Goal: Information Seeking & Learning: Learn about a topic

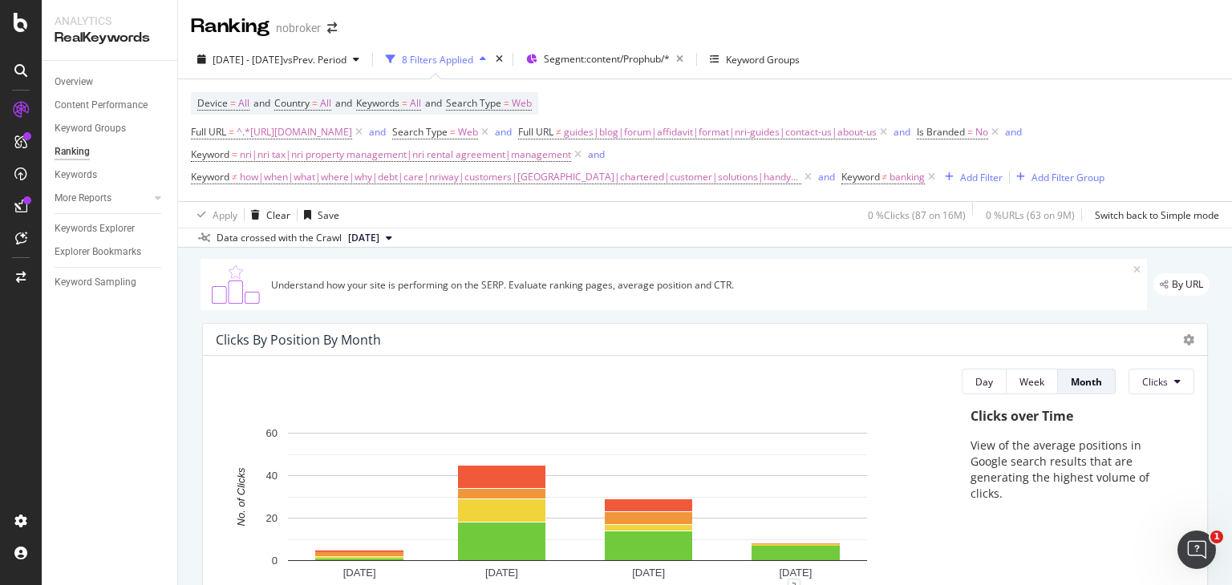
scroll to position [1706, 0]
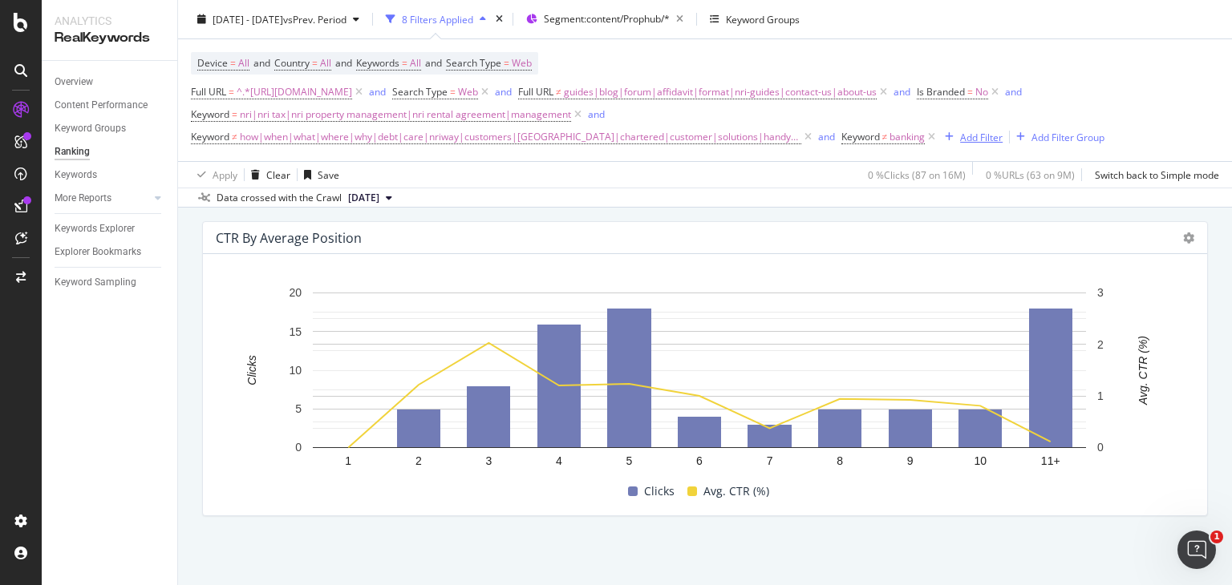
click at [970, 141] on div "Add Filter" at bounding box center [981, 137] width 43 height 14
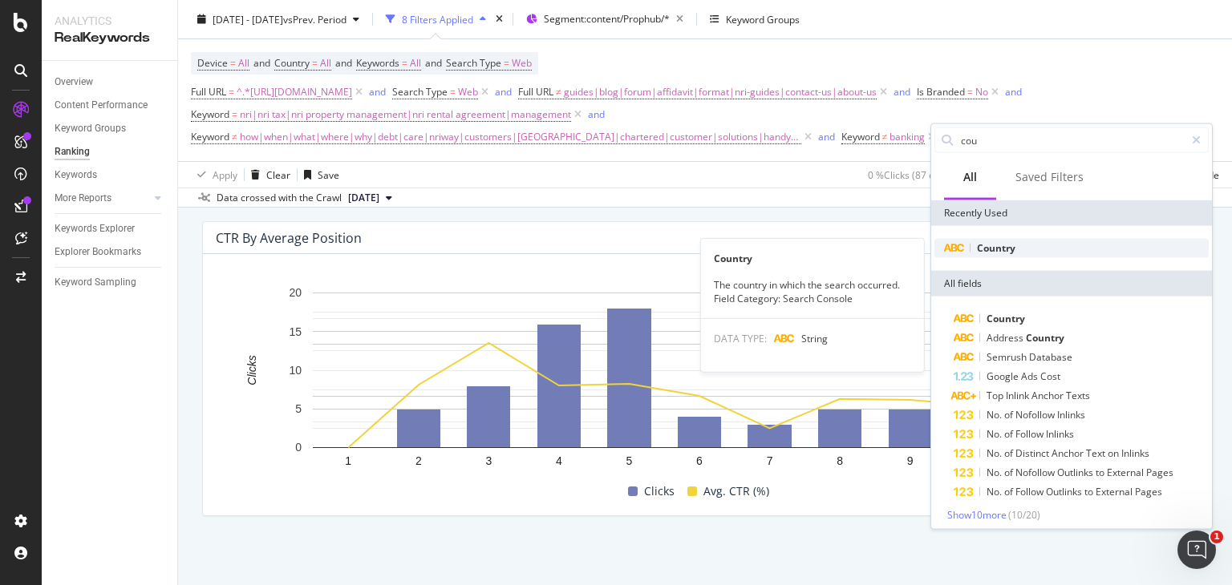
type input "cou"
click at [994, 248] on span "Country" at bounding box center [996, 248] width 38 height 14
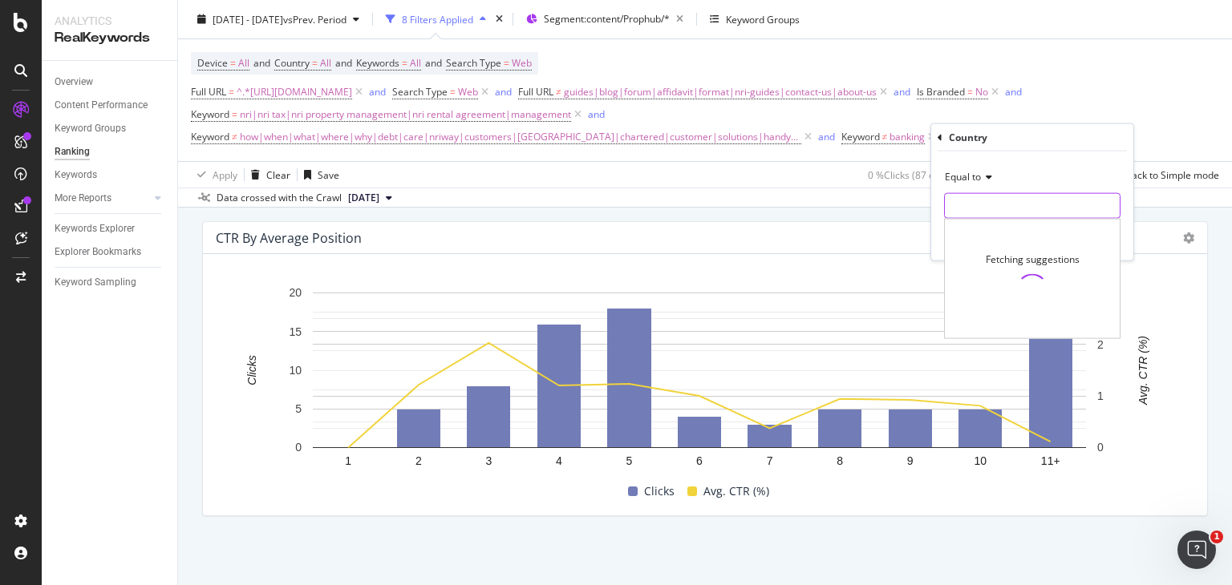
click at [964, 200] on input "text" at bounding box center [1032, 206] width 175 height 26
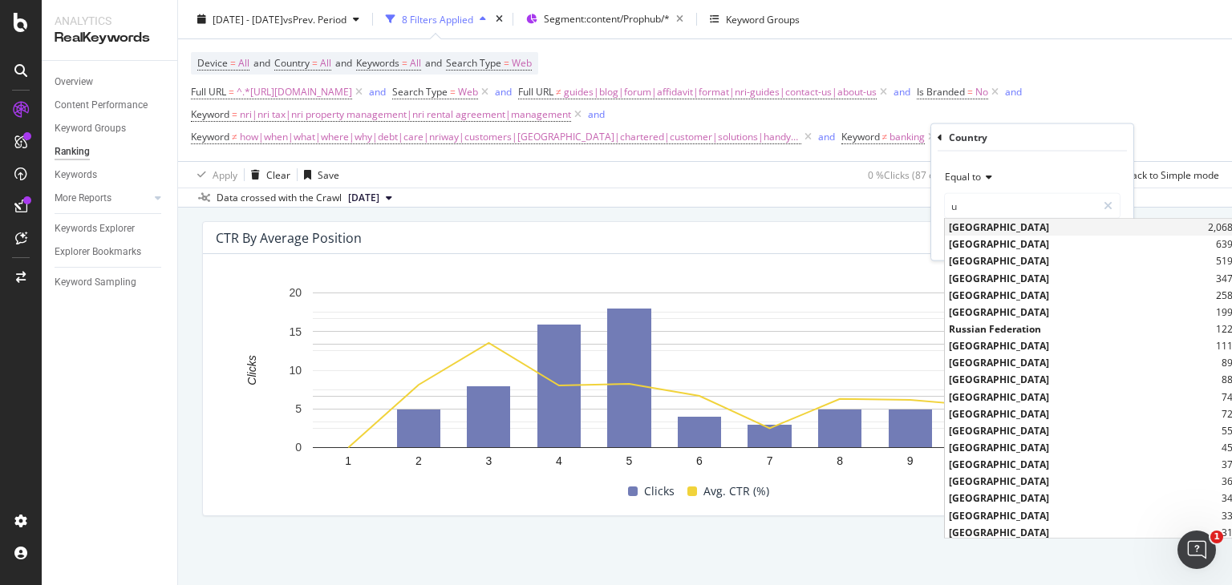
click at [1020, 221] on span "[GEOGRAPHIC_DATA]" at bounding box center [1076, 228] width 255 height 14
type input "[GEOGRAPHIC_DATA]"
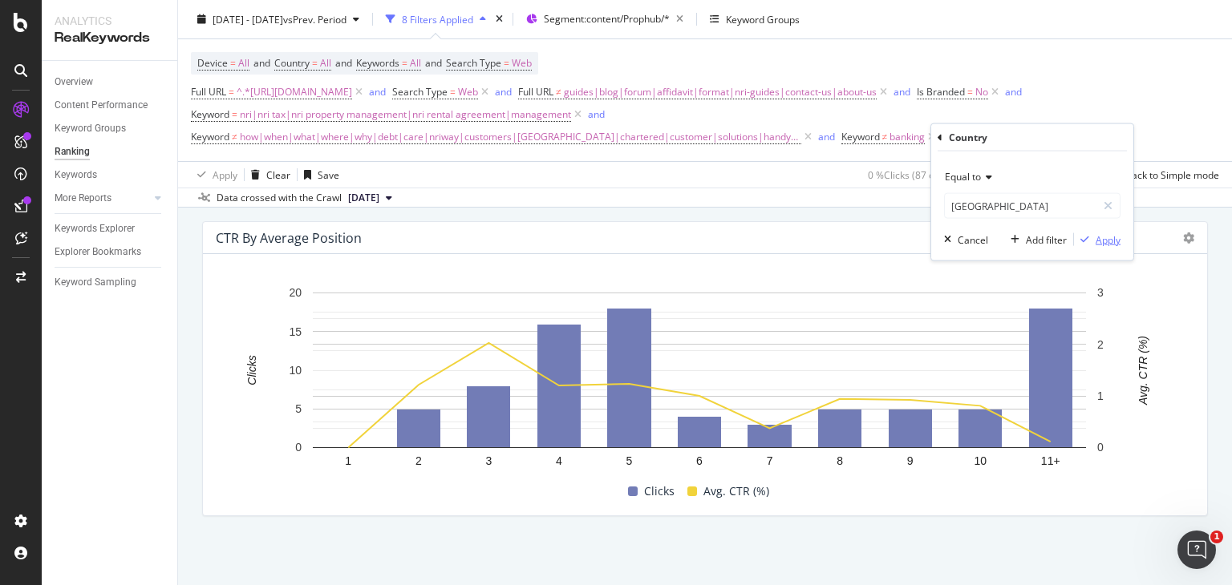
click at [1104, 238] on div "Apply" at bounding box center [1108, 240] width 25 height 14
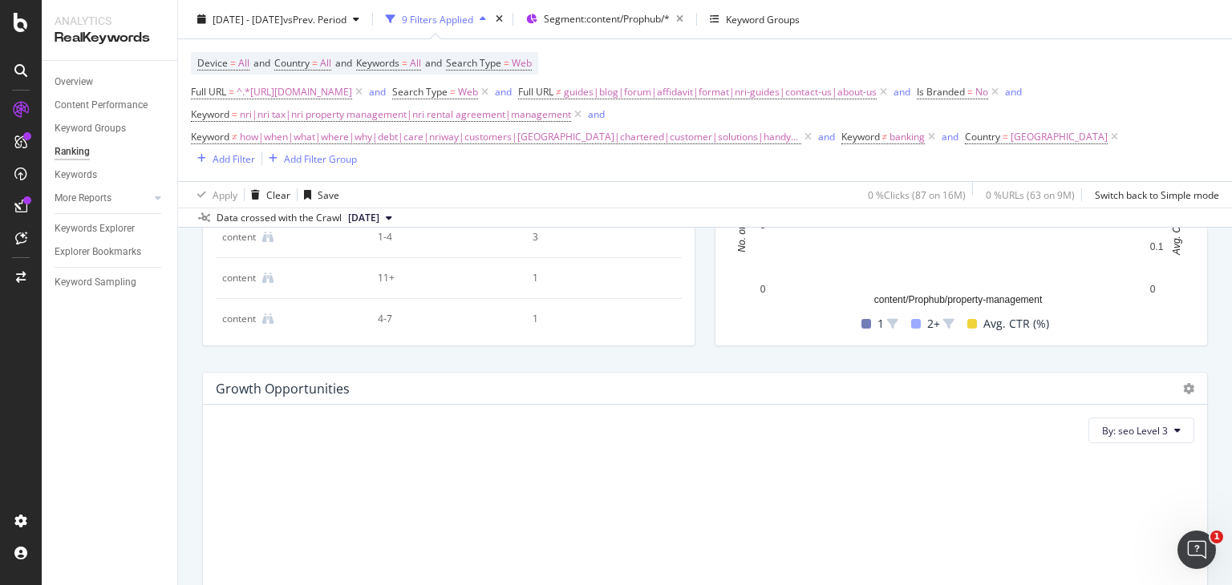
scroll to position [934, 0]
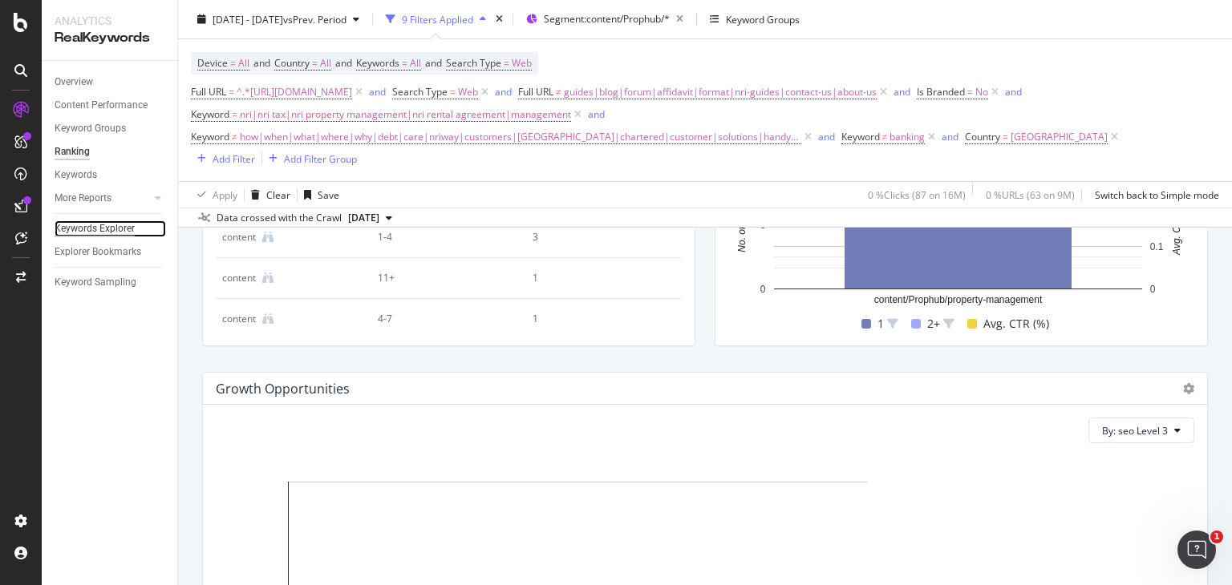
click at [90, 225] on div "Keywords Explorer" at bounding box center [95, 229] width 80 height 17
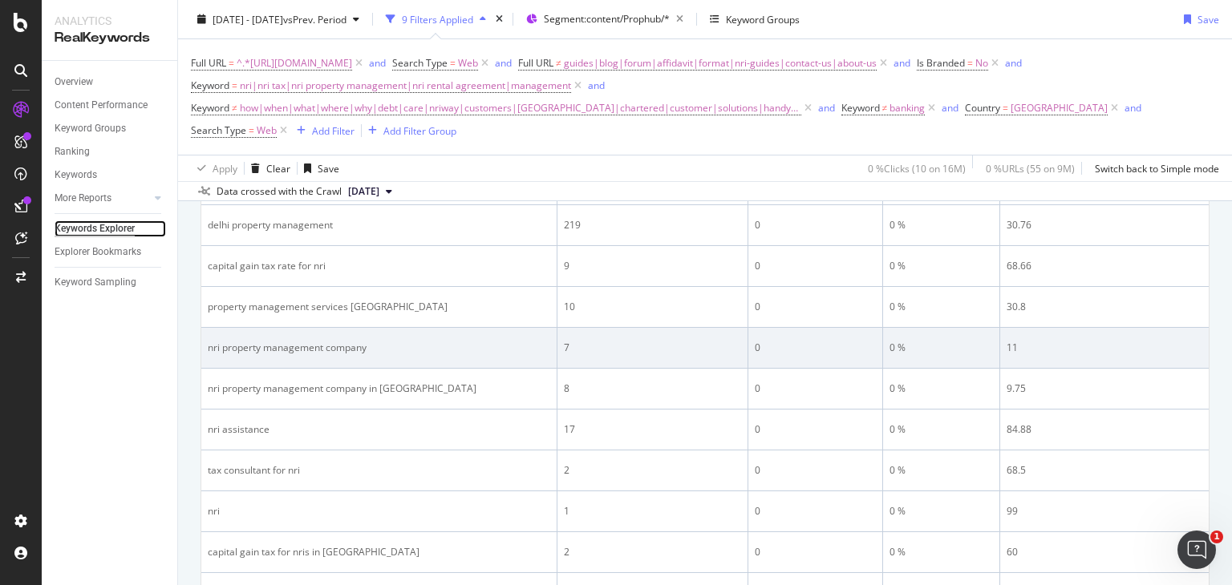
scroll to position [2167, 0]
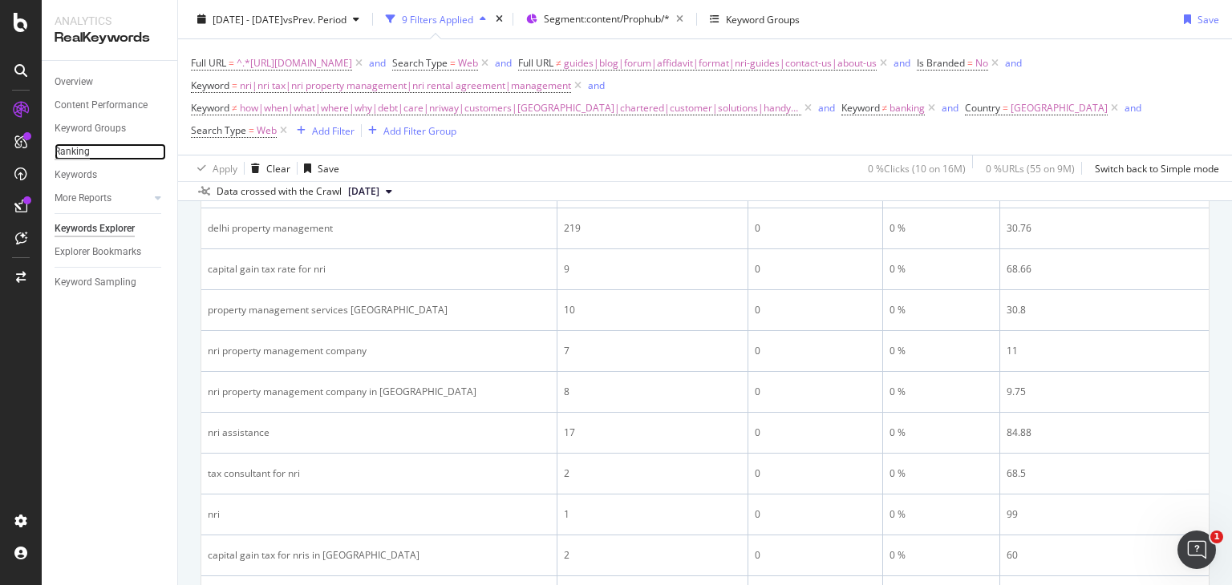
click at [74, 144] on div "Ranking" at bounding box center [72, 152] width 35 height 17
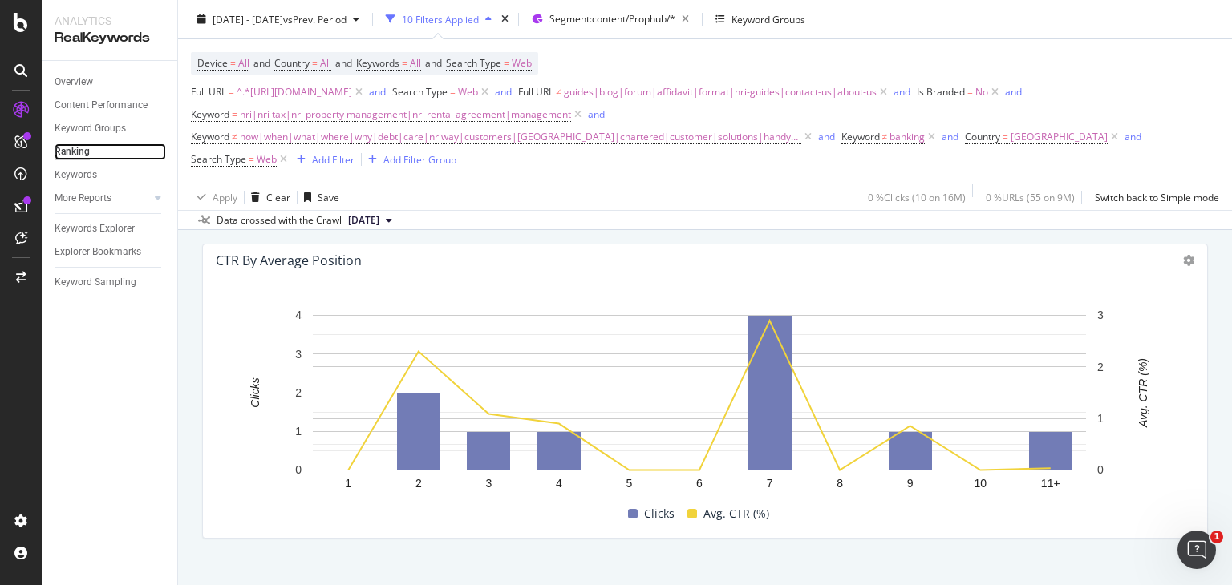
scroll to position [1728, 0]
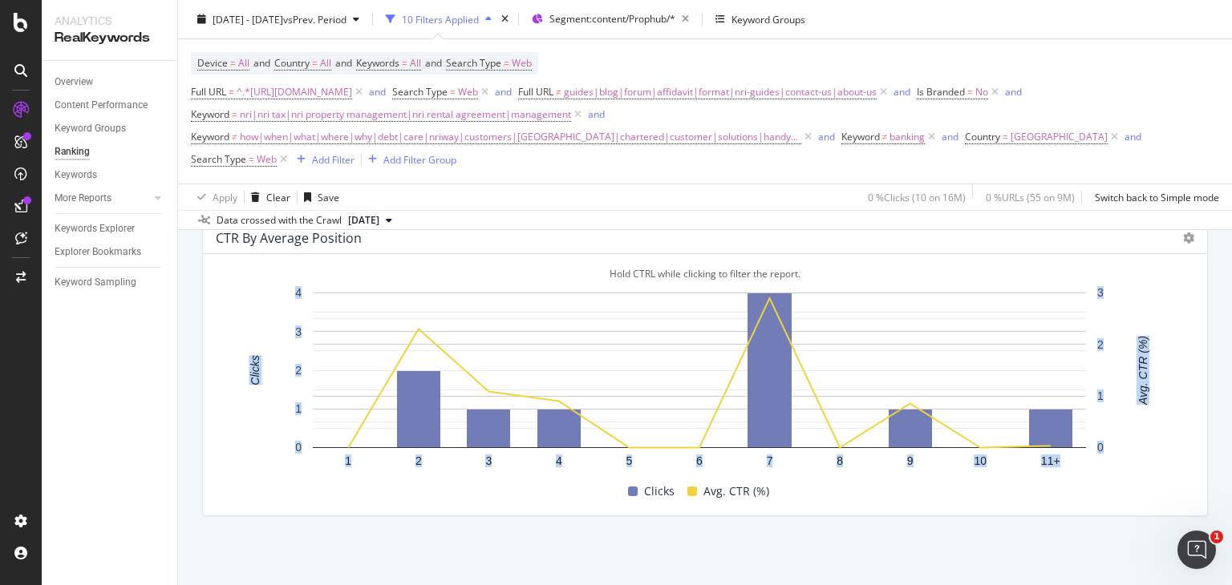
drag, startPoint x: 550, startPoint y: 428, endPoint x: 501, endPoint y: 622, distance: 200.2
click at [266, 371] on rect "A chart." at bounding box center [699, 382] width 966 height 195
drag, startPoint x: 266, startPoint y: 371, endPoint x: 845, endPoint y: 370, distance: 579.0
click at [845, 370] on icon "1 2 3 4 5 6 7 8 9 10 11+ 0 1 2 3 4 0 1 2 3 Clicks Avg. CTR (%)" at bounding box center [699, 382] width 966 height 195
click at [288, 161] on icon at bounding box center [284, 160] width 14 height 16
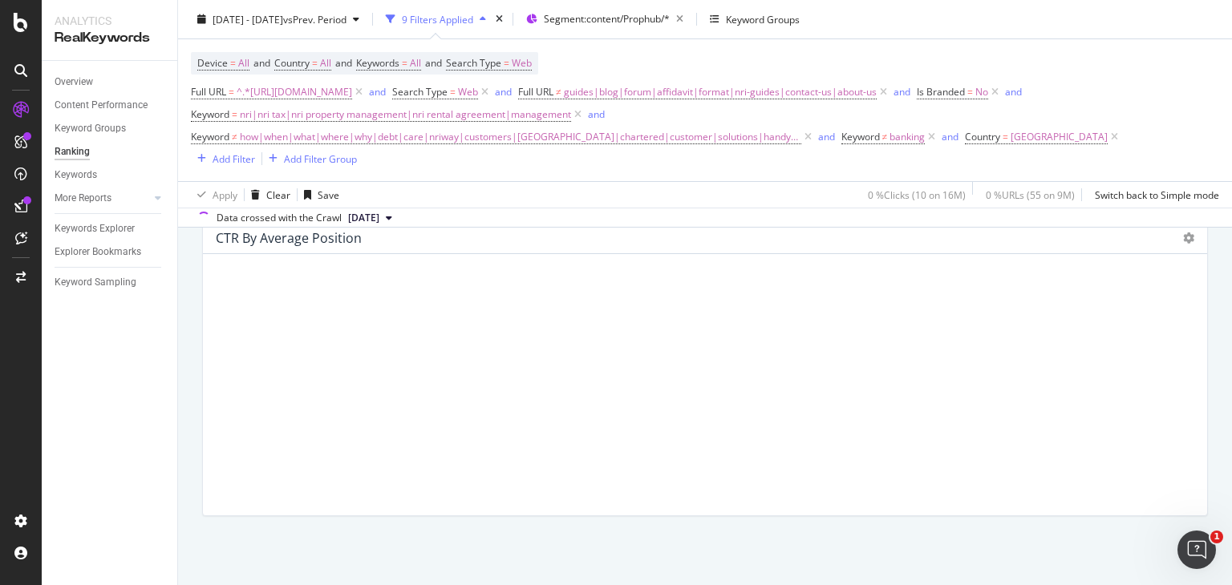
scroll to position [1726, 0]
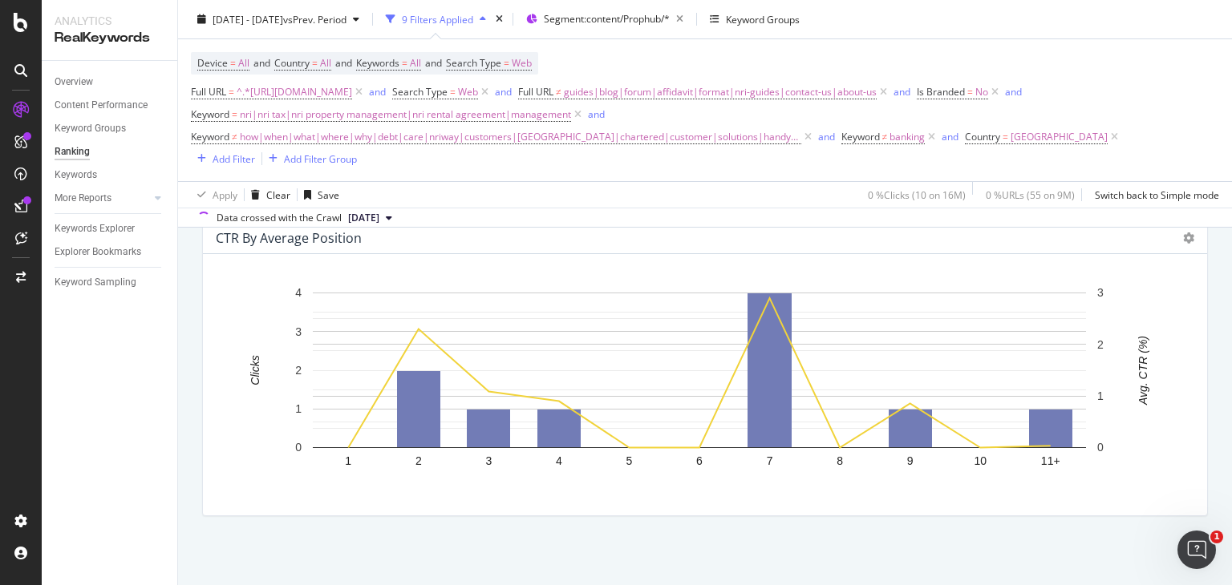
click at [577, 245] on div "CTR By Average Position" at bounding box center [691, 238] width 951 height 16
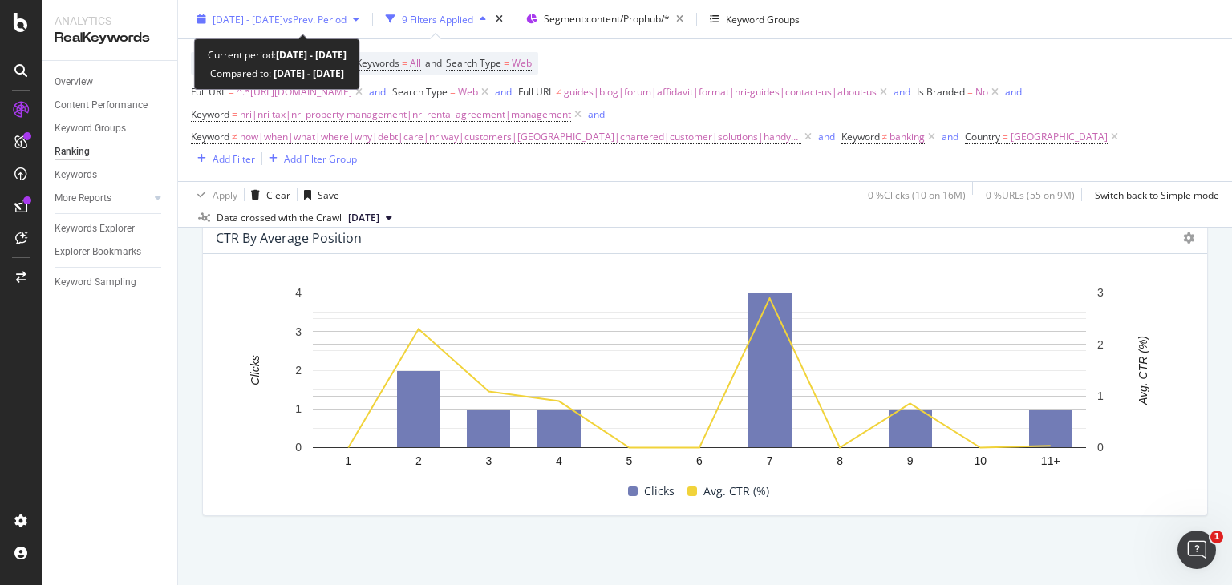
click at [346, 13] on span "vs Prev. Period" at bounding box center [314, 19] width 63 height 14
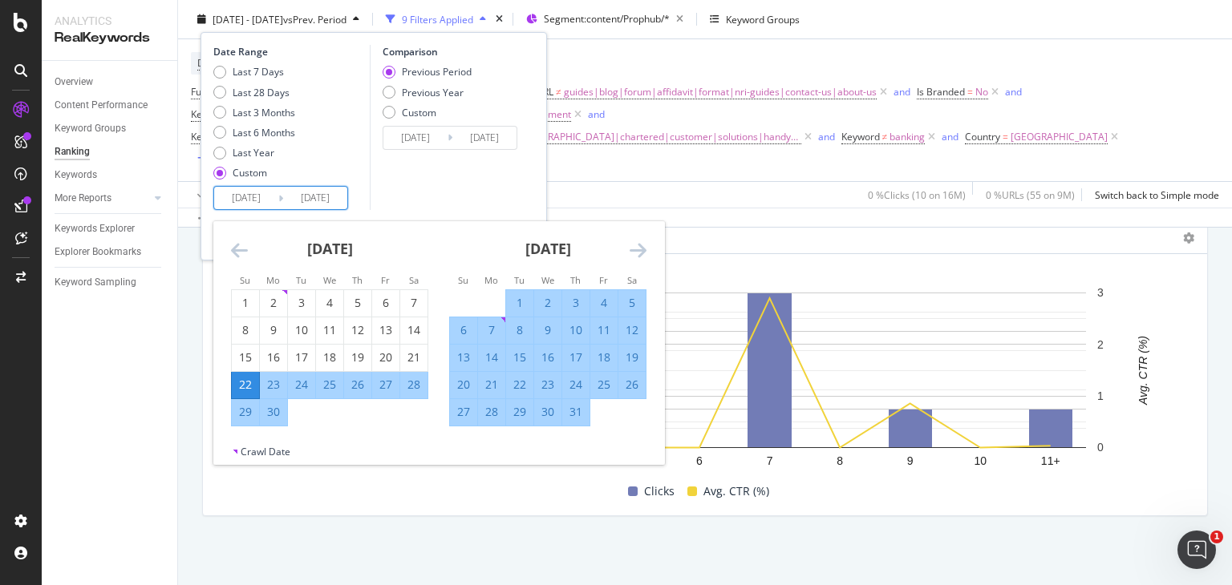
click at [261, 196] on input "[DATE]" at bounding box center [246, 198] width 64 height 22
click at [636, 258] on icon "Move forward to switch to the next month." at bounding box center [638, 250] width 17 height 19
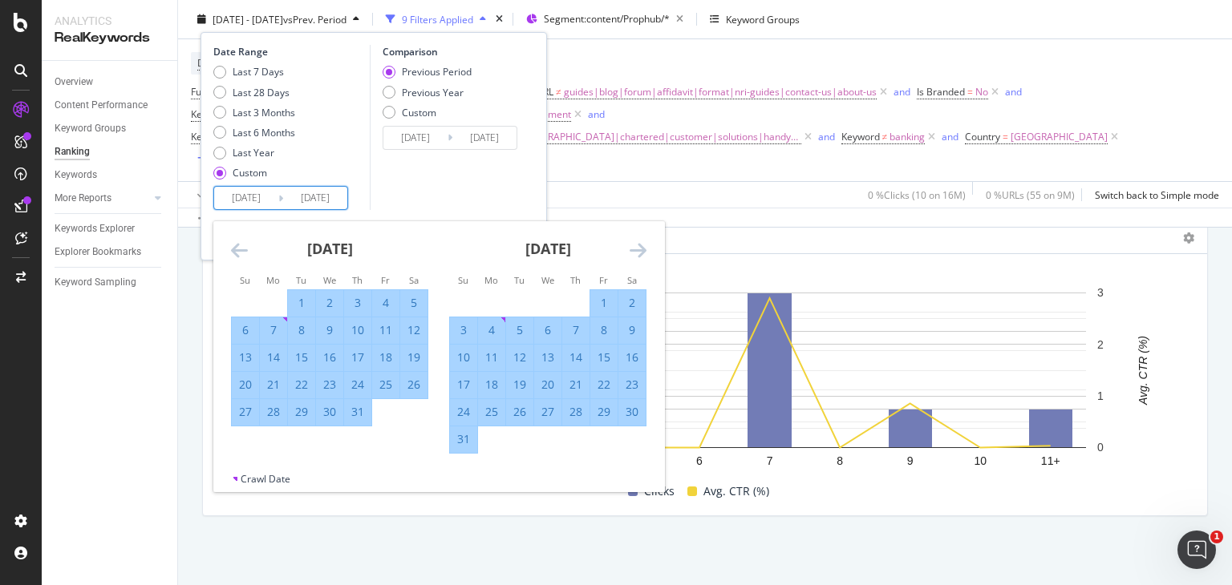
click at [636, 258] on icon "Move forward to switch to the next month." at bounding box center [638, 250] width 17 height 19
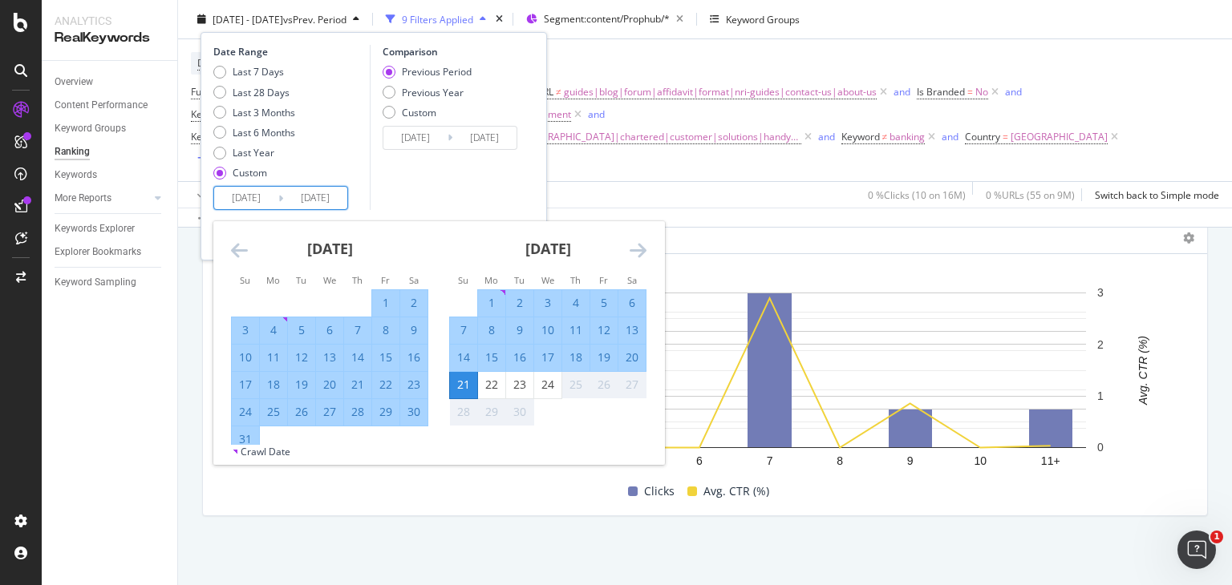
click at [484, 299] on div "1" at bounding box center [491, 303] width 27 height 16
type input "[DATE]"
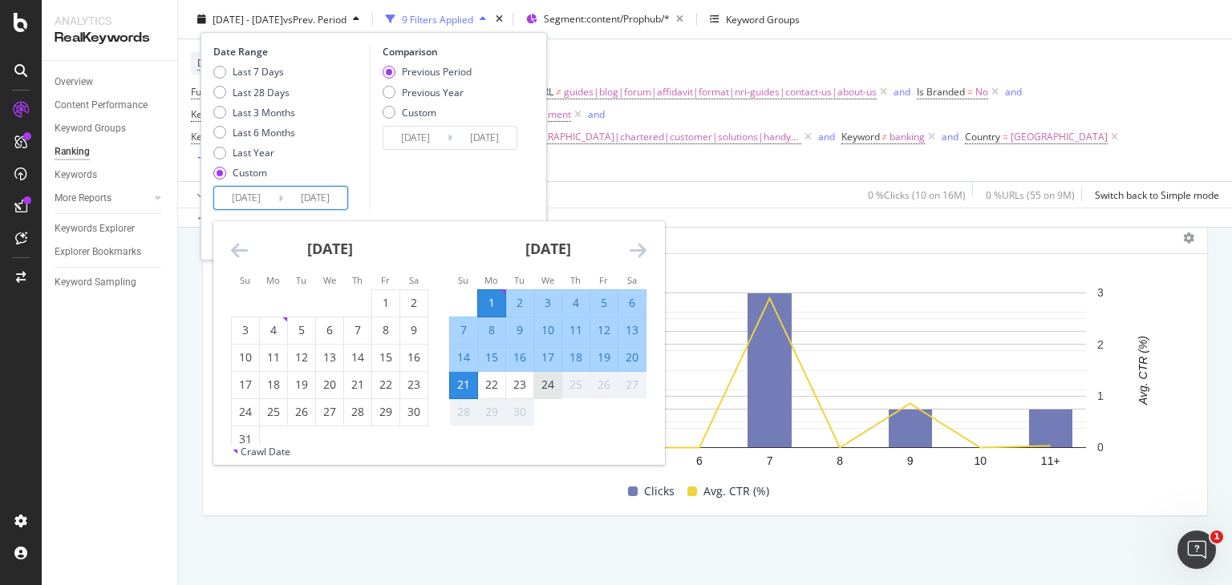
click at [549, 383] on div "24" at bounding box center [547, 385] width 27 height 16
type input "[DATE]"
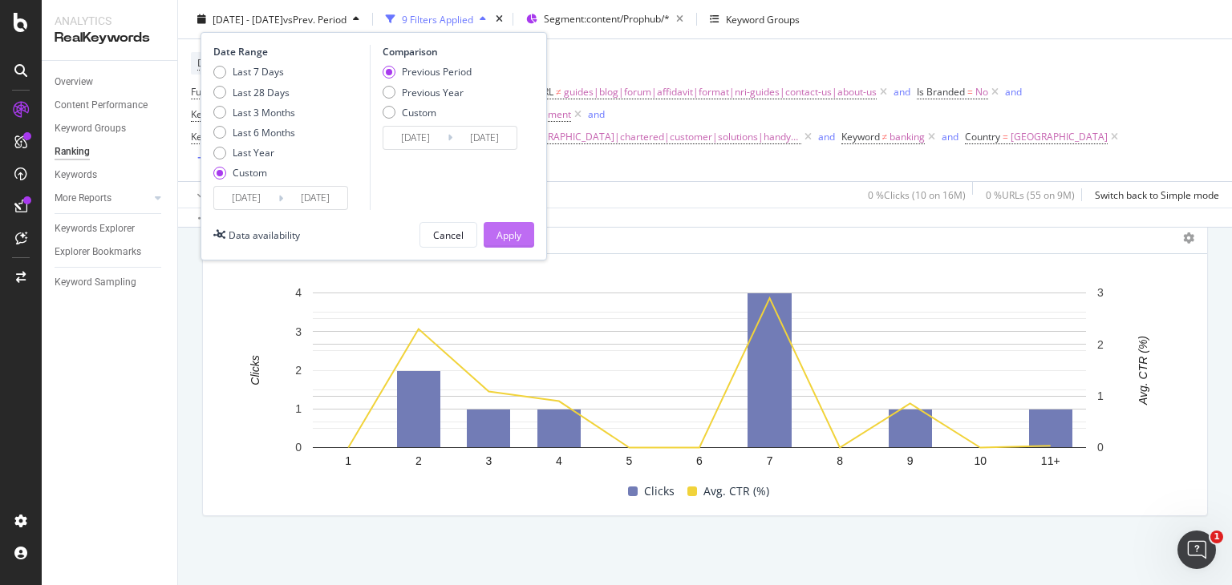
click at [510, 232] on div "Apply" at bounding box center [508, 235] width 25 height 14
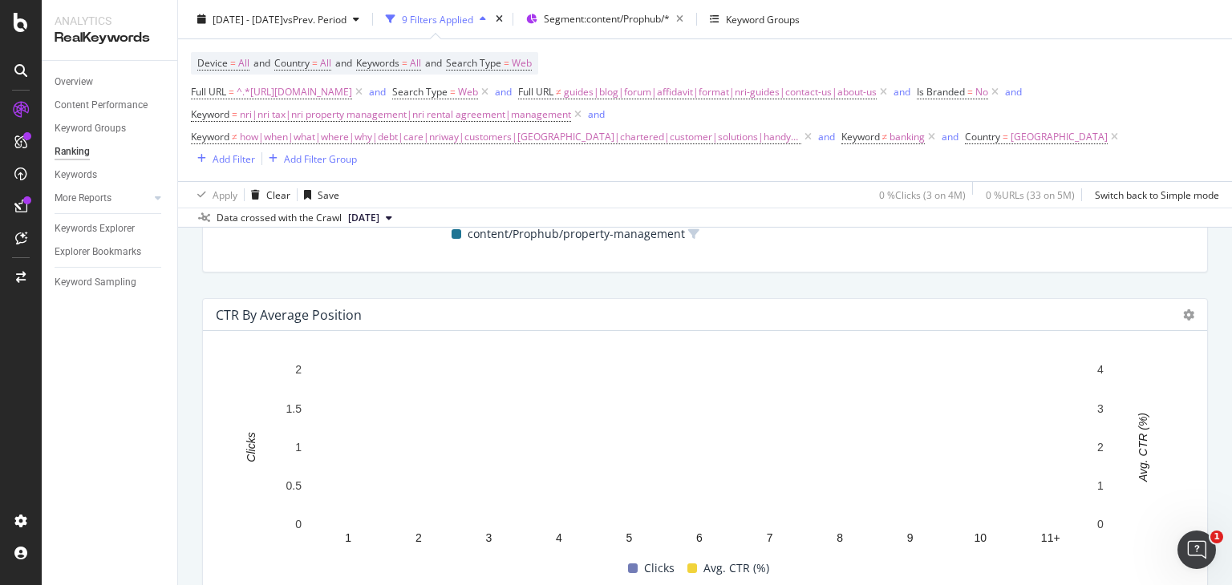
scroll to position [1648, 0]
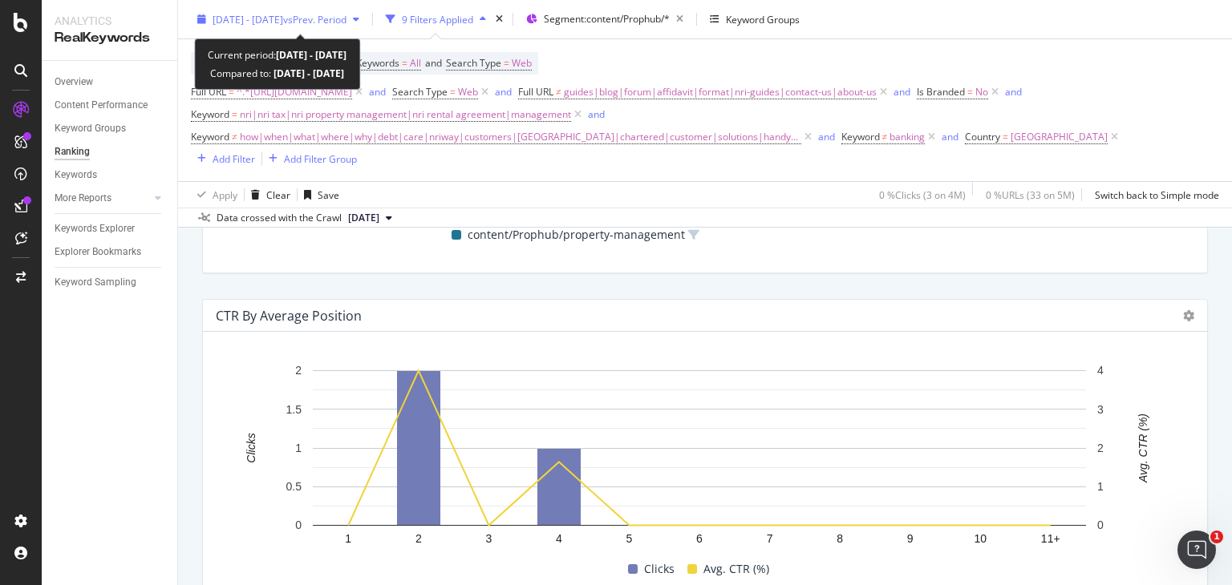
click at [326, 15] on span "vs Prev. Period" at bounding box center [314, 19] width 63 height 14
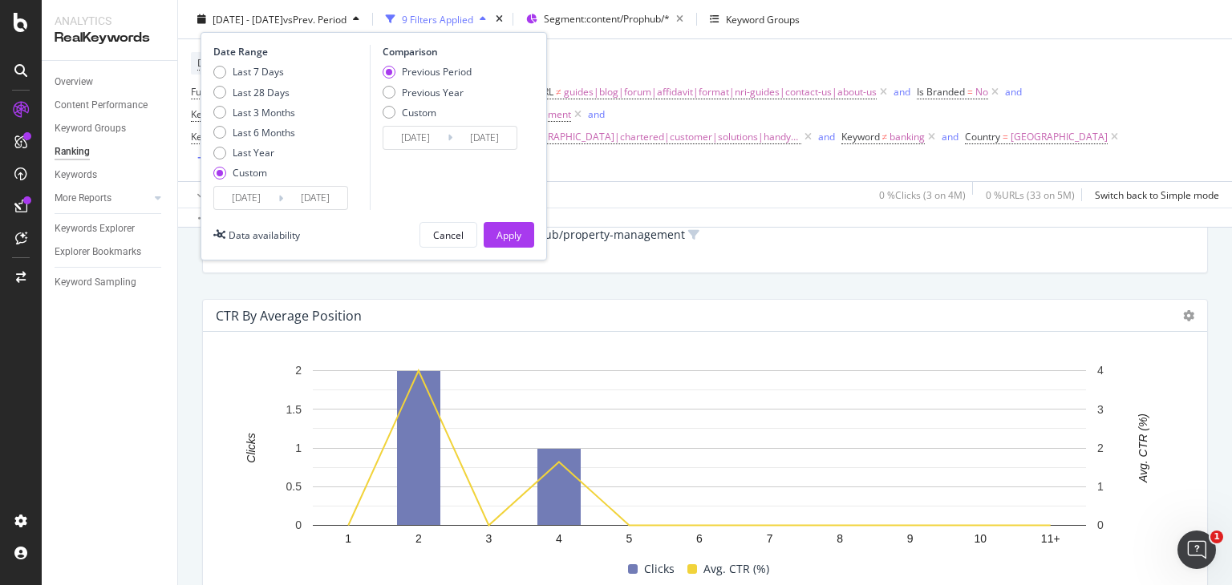
click at [218, 119] on div "Last 7 Days Last 28 Days Last 3 Months Last 6 Months Last Year Custom" at bounding box center [254, 125] width 82 height 121
click at [216, 115] on div "Last 3 Months" at bounding box center [219, 112] width 13 height 13
type input "[DATE]"
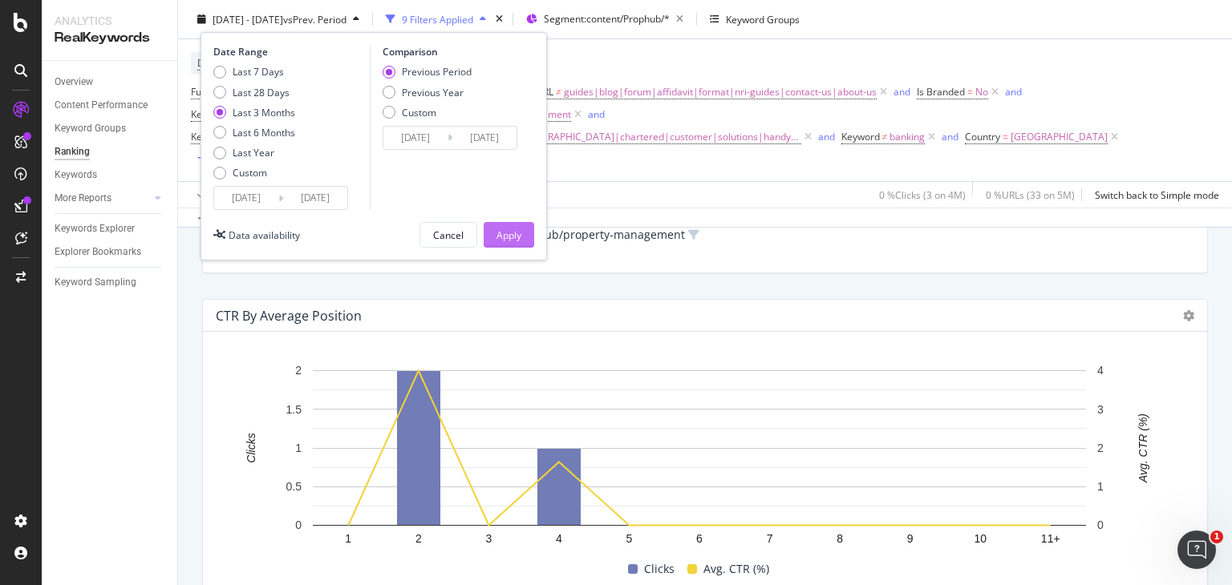
click at [509, 233] on div "Apply" at bounding box center [508, 235] width 25 height 14
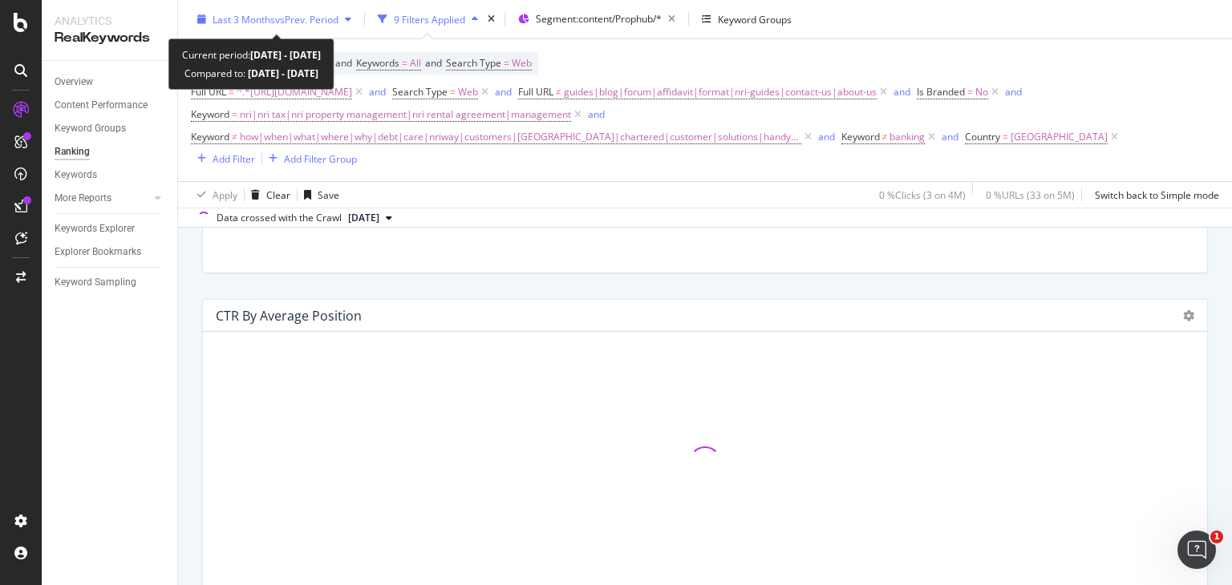
click at [289, 23] on span "vs Prev. Period" at bounding box center [306, 19] width 63 height 14
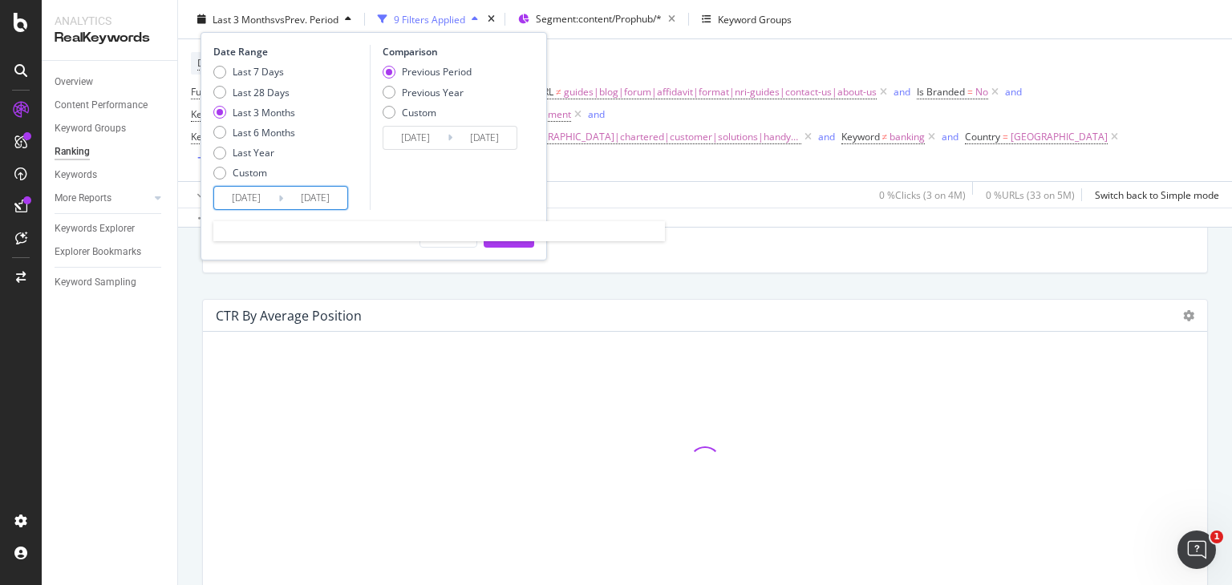
click at [314, 192] on input "[DATE]" at bounding box center [315, 198] width 64 height 22
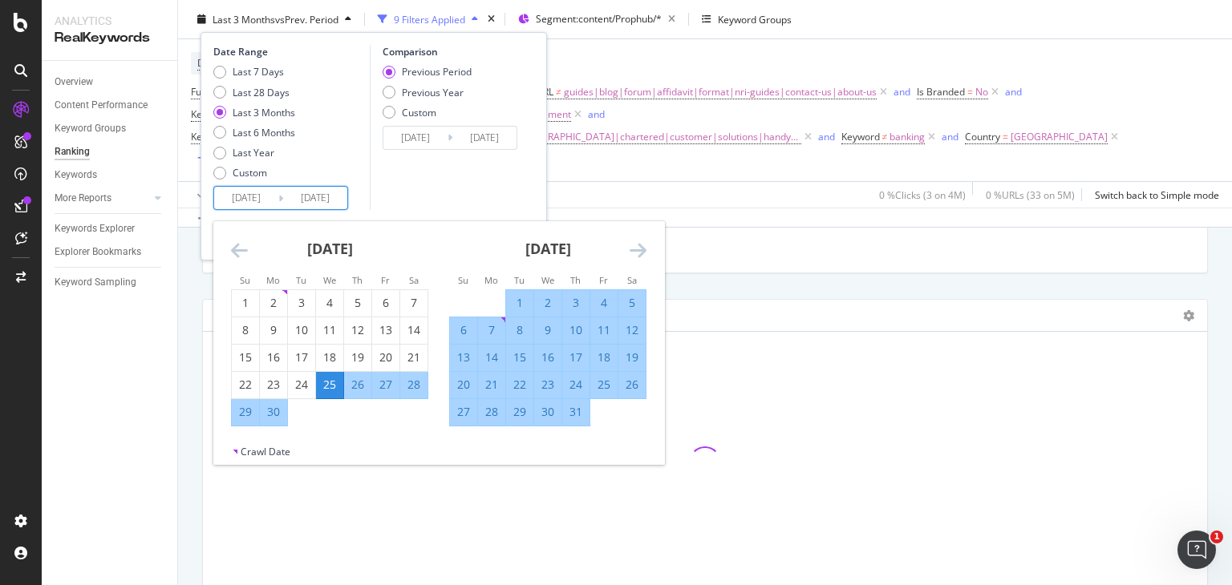
click at [244, 113] on div "Last 3 Months" at bounding box center [264, 112] width 63 height 14
click at [342, 202] on input "[DATE]" at bounding box center [315, 198] width 64 height 22
click at [225, 111] on div "Last 3 Months" at bounding box center [219, 112] width 13 height 13
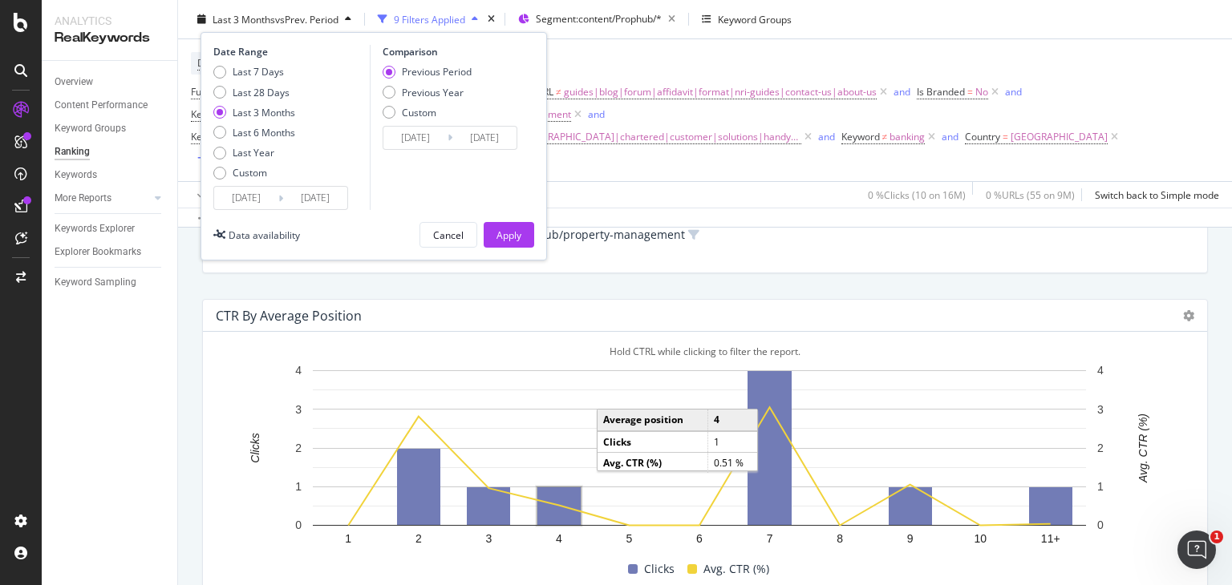
click at [543, 500] on rect "A chart." at bounding box center [558, 507] width 43 height 38
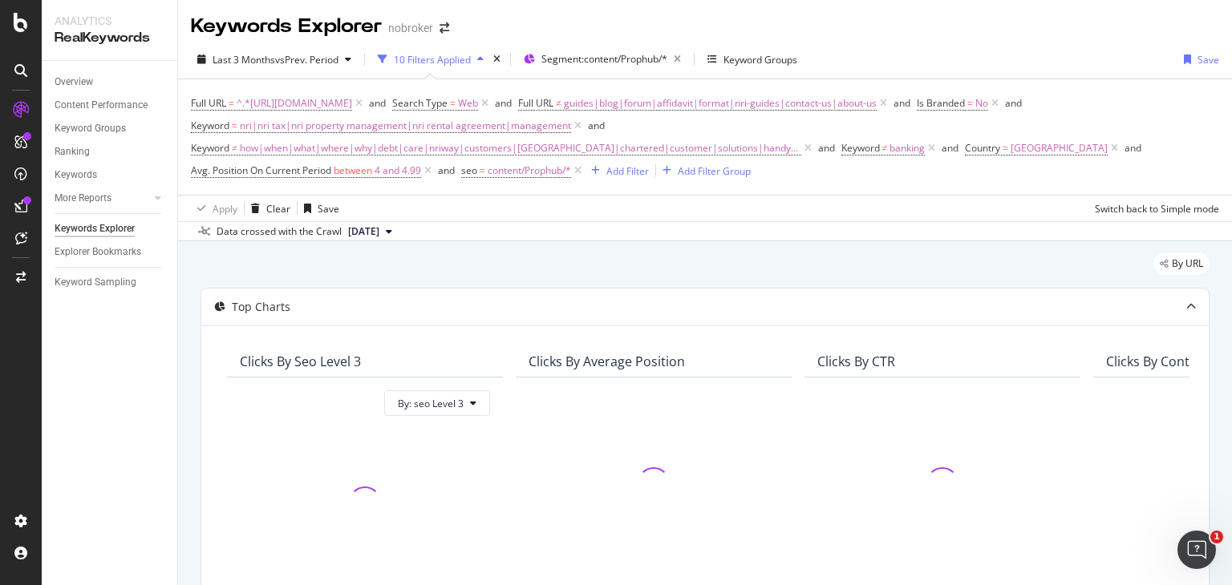
scroll to position [391, 0]
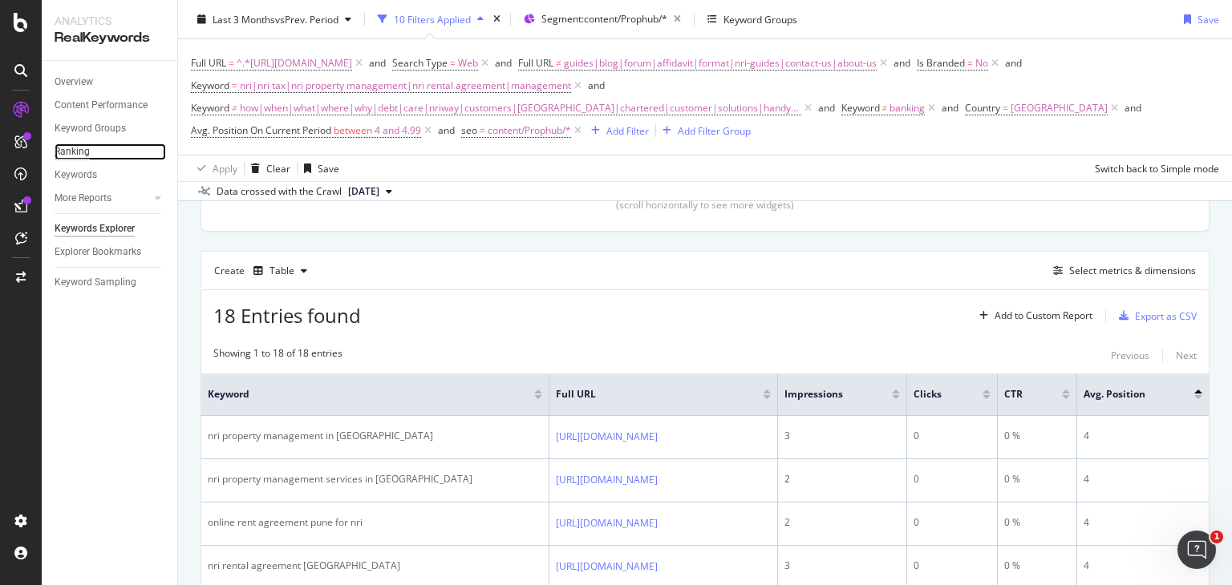
click at [77, 152] on div "Ranking" at bounding box center [72, 152] width 35 height 17
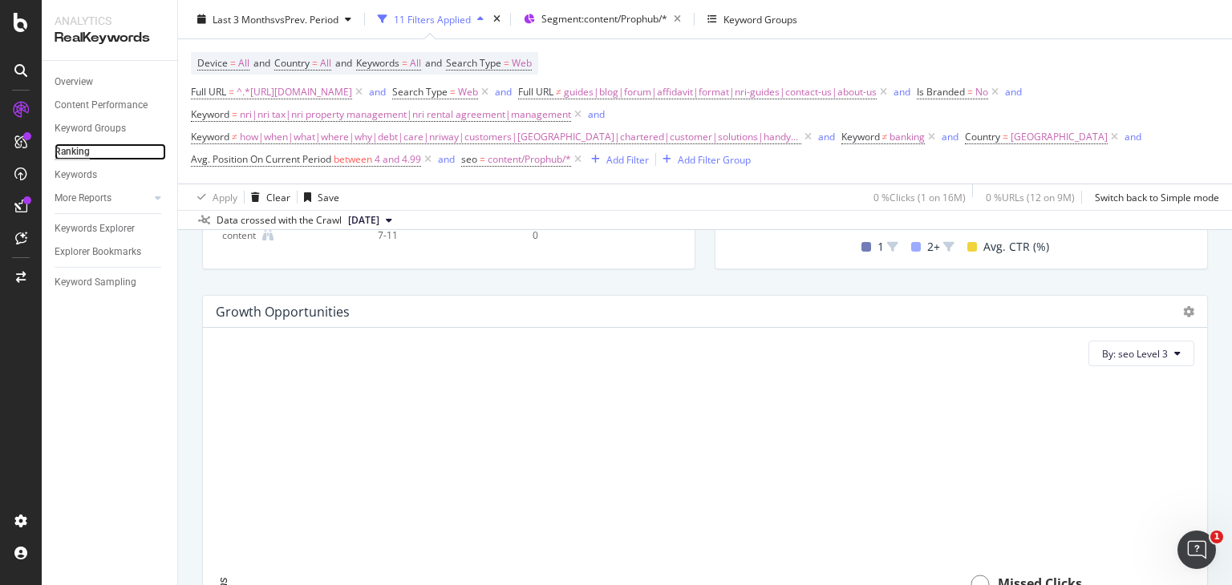
scroll to position [1014, 0]
click at [431, 161] on icon at bounding box center [428, 160] width 14 height 16
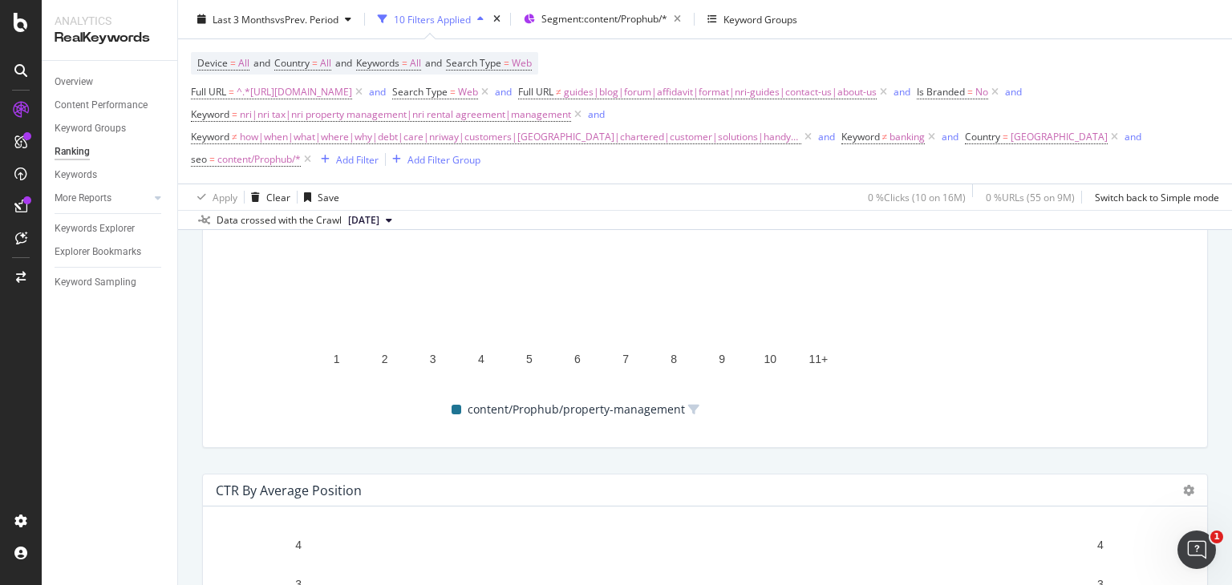
scroll to position [1728, 0]
